Goal: Task Accomplishment & Management: Use online tool/utility

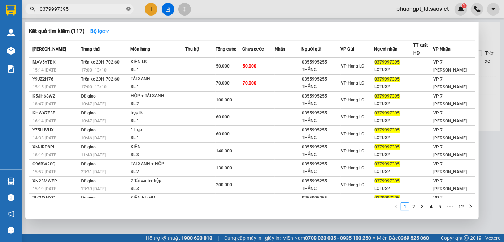
click at [129, 9] on icon "close-circle" at bounding box center [128, 9] width 4 height 4
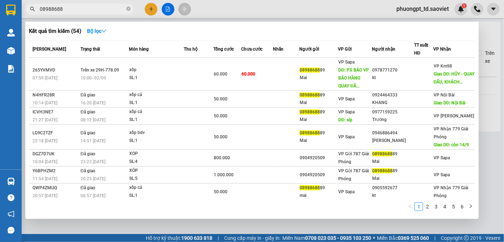
type input "089886886"
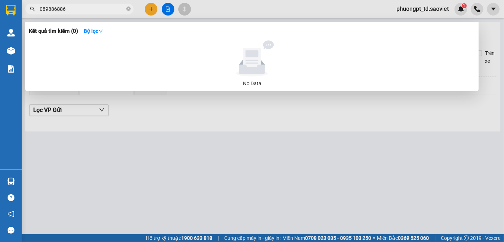
drag, startPoint x: 66, startPoint y: 9, endPoint x: 28, endPoint y: 9, distance: 38.6
click at [28, 9] on span "089886886" at bounding box center [79, 9] width 108 height 11
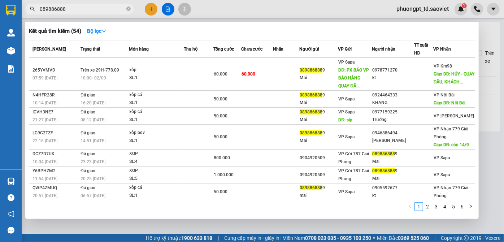
type input "0898868889"
drag, startPoint x: 70, startPoint y: 10, endPoint x: 34, endPoint y: 10, distance: 35.8
click at [34, 10] on div "0898868889" at bounding box center [70, 9] width 141 height 11
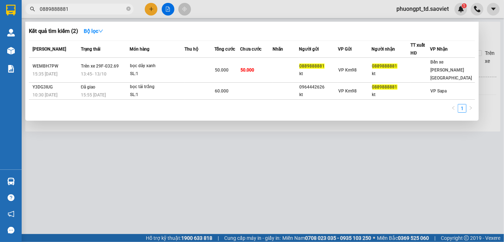
type input "0889888881"
click at [128, 8] on icon "close-circle" at bounding box center [128, 9] width 4 height 4
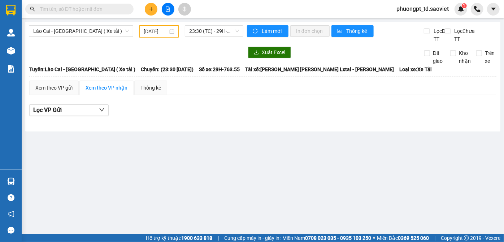
click at [103, 10] on input "text" at bounding box center [82, 9] width 85 height 8
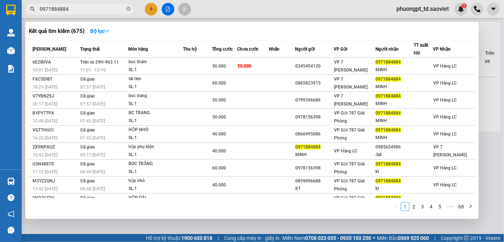
type input "0971884884"
click at [128, 10] on icon "close-circle" at bounding box center [128, 9] width 4 height 4
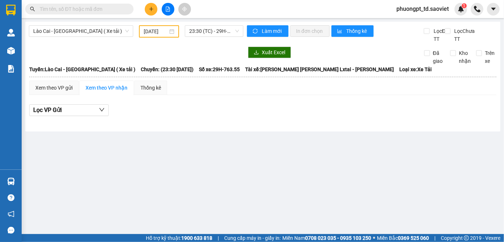
click at [96, 10] on input "text" at bounding box center [82, 9] width 85 height 8
paste input "0963593999"
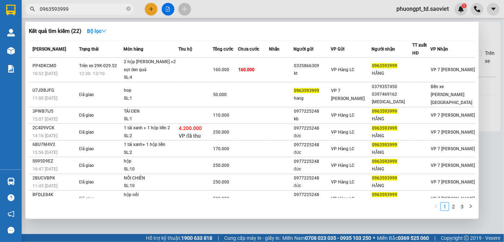
type input "0963593999"
click at [129, 9] on icon "close-circle" at bounding box center [128, 9] width 4 height 4
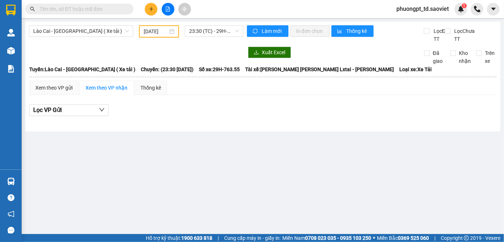
click at [97, 8] on input "text" at bounding box center [82, 9] width 85 height 8
click at [116, 9] on input "text" at bounding box center [82, 9] width 85 height 8
paste input "0826589999"
type input "0826589999"
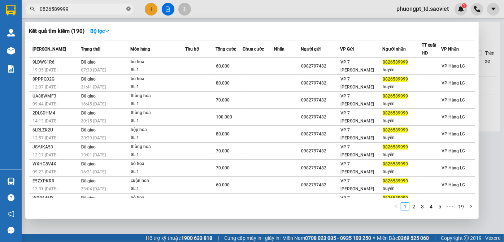
click at [129, 8] on icon "close-circle" at bounding box center [128, 9] width 4 height 4
